Goal: Communication & Community: Participate in discussion

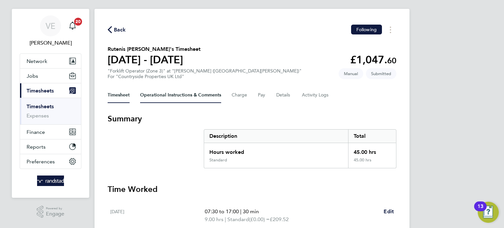
scroll to position [10, 0]
click at [179, 96] on Comments-tab "Operational Instructions & Comments" at bounding box center [180, 95] width 81 height 16
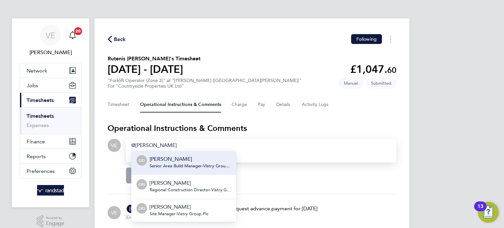
click at [218, 161] on p "Gareth Day" at bounding box center [190, 159] width 81 height 8
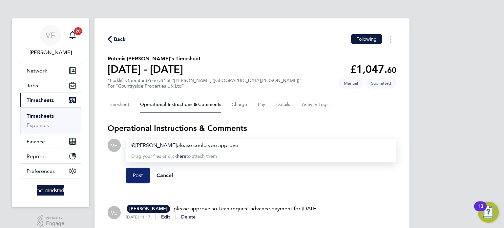
click at [142, 170] on button "Post" at bounding box center [138, 176] width 24 height 16
